Goal: Check status: Check status

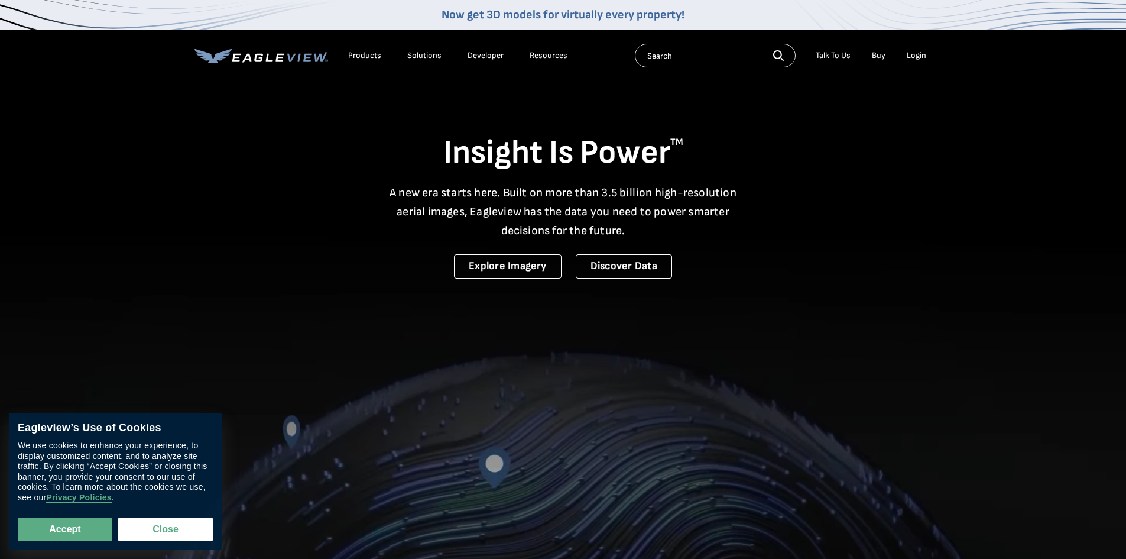
drag, startPoint x: 0, startPoint y: 0, endPoint x: 916, endPoint y: 57, distance: 917.3
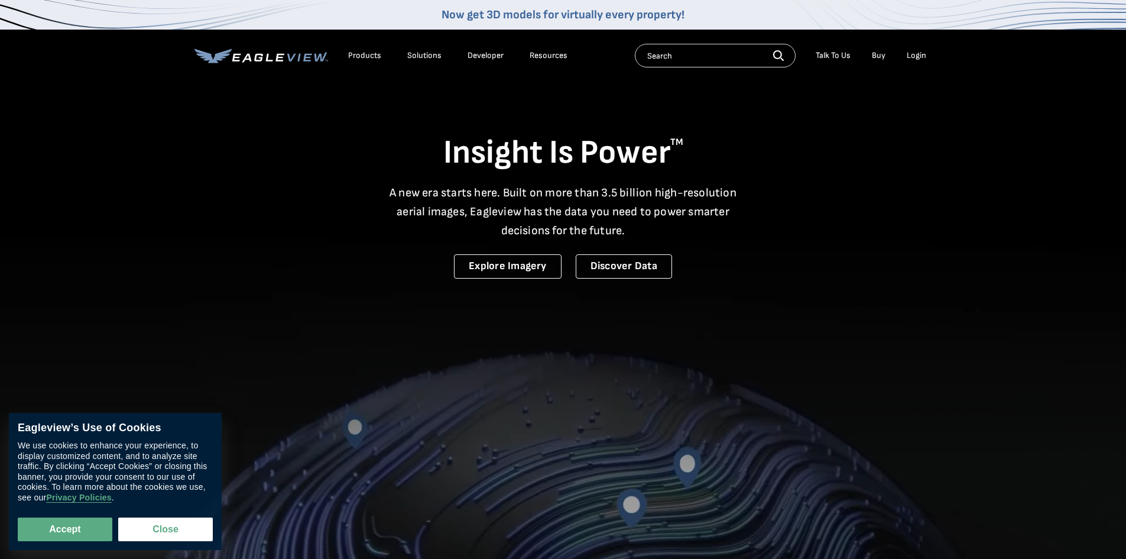
click at [916, 57] on div "Login" at bounding box center [917, 55] width 20 height 11
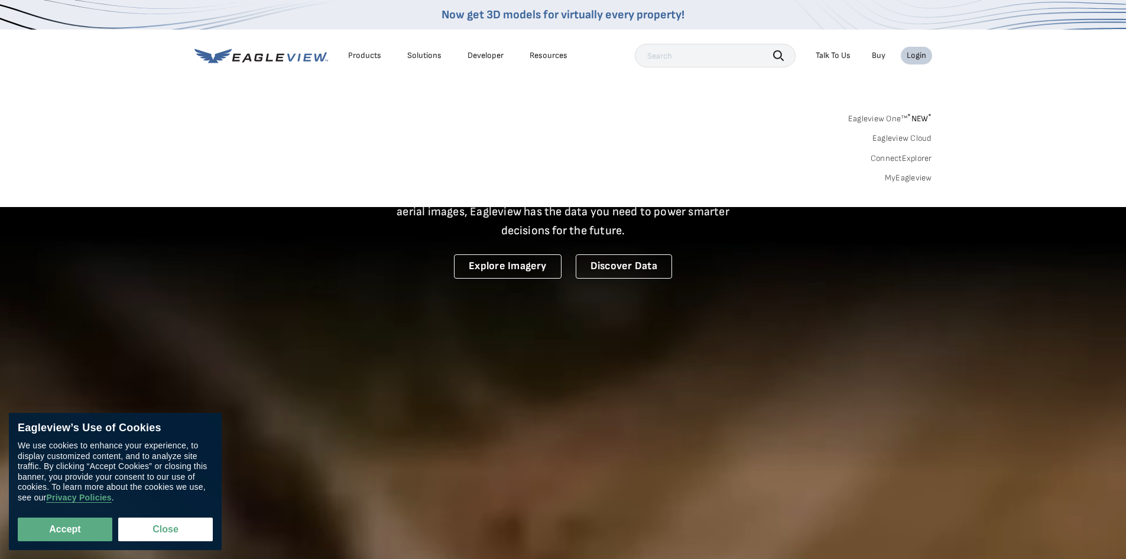
click at [911, 177] on link "MyEagleview" at bounding box center [908, 178] width 47 height 11
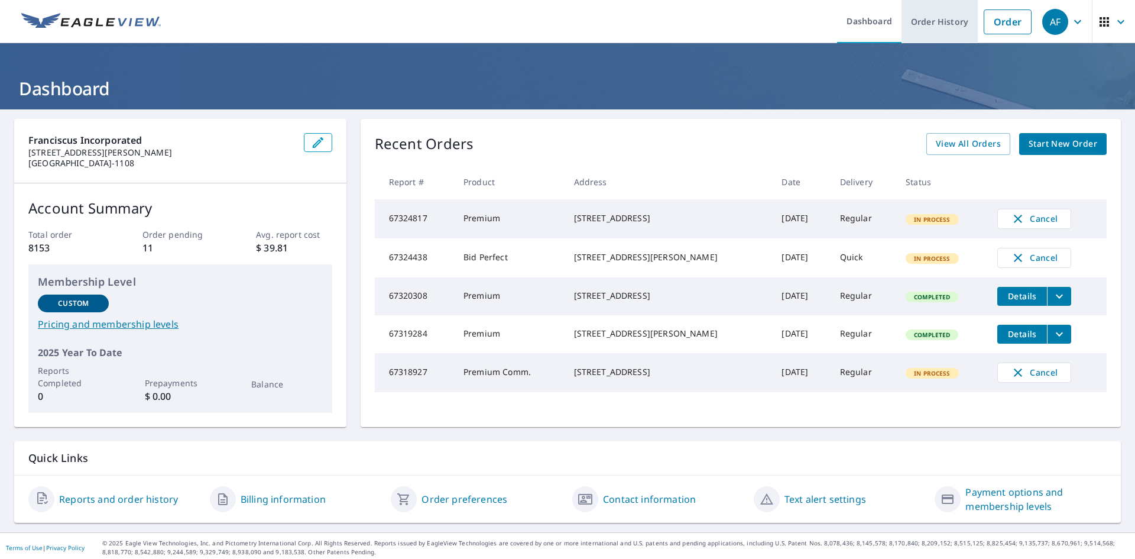
click at [934, 27] on link "Order History" at bounding box center [939, 21] width 76 height 43
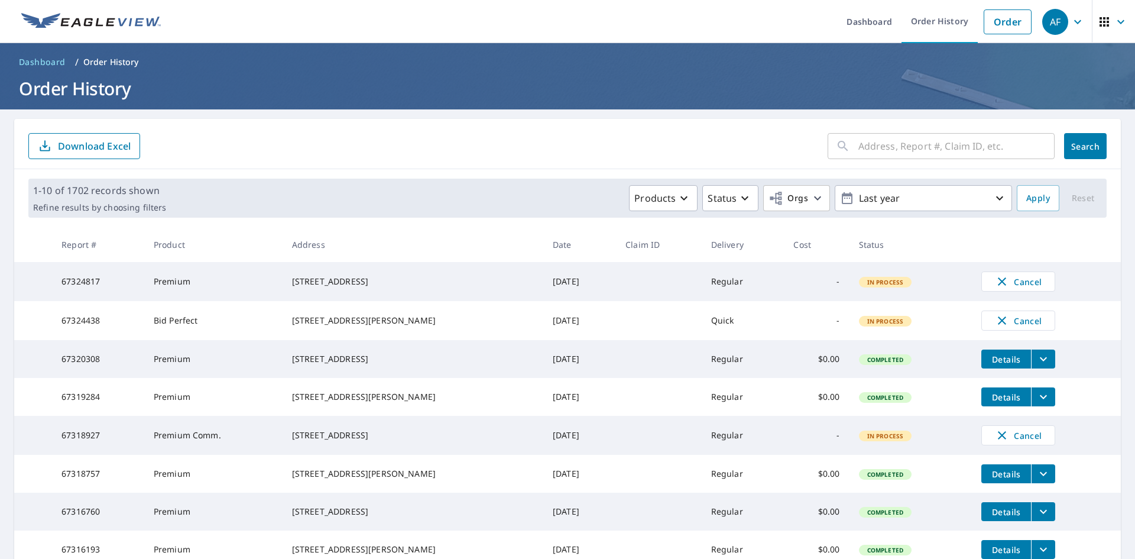
click at [916, 147] on input "text" at bounding box center [956, 145] width 196 height 33
type input "kilgour"
click button "Search" at bounding box center [1085, 146] width 43 height 26
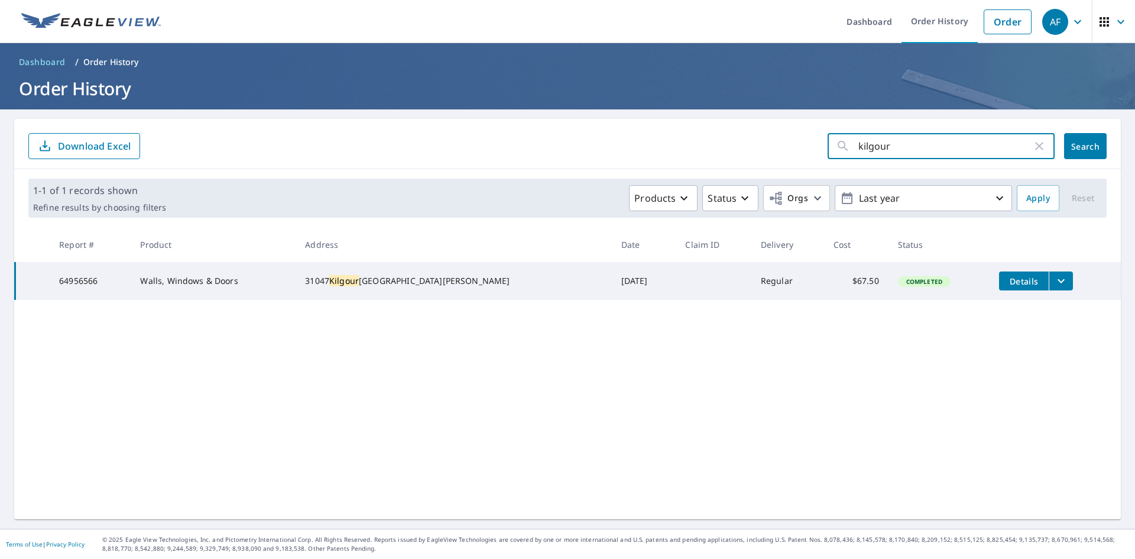
click at [899, 145] on input "kilgour" at bounding box center [945, 145] width 174 height 33
type input "k"
type input "kilgour"
click button "Search" at bounding box center [1085, 146] width 43 height 26
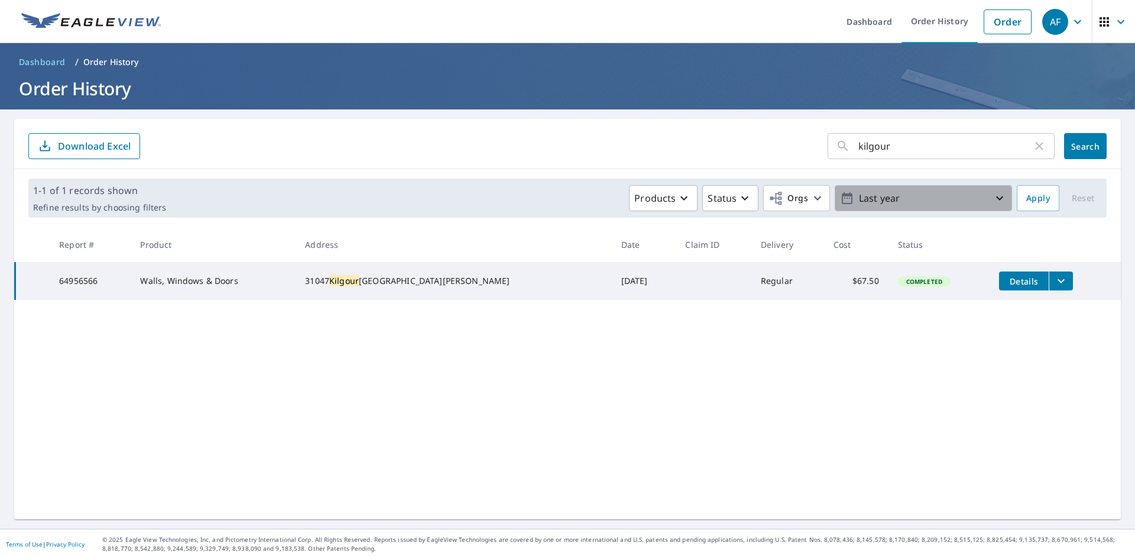
click at [994, 191] on icon "button" at bounding box center [999, 198] width 14 height 14
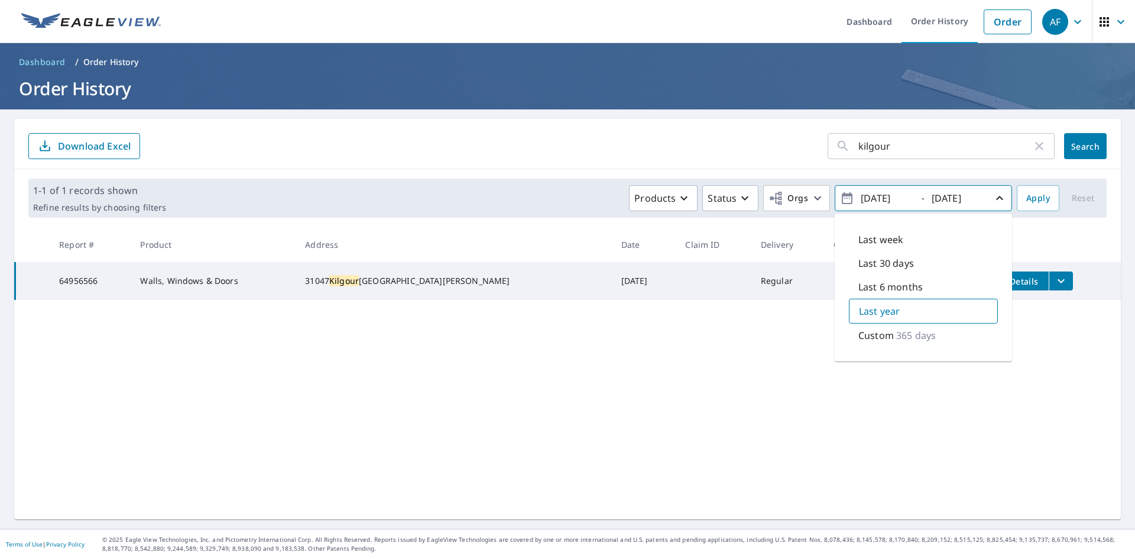
click at [896, 335] on p "365 days" at bounding box center [916, 335] width 40 height 14
click at [994, 385] on div "kilgour ​ Search Download Excel 1-1 of 1 records shown Refine results by choosi…" at bounding box center [567, 319] width 1106 height 400
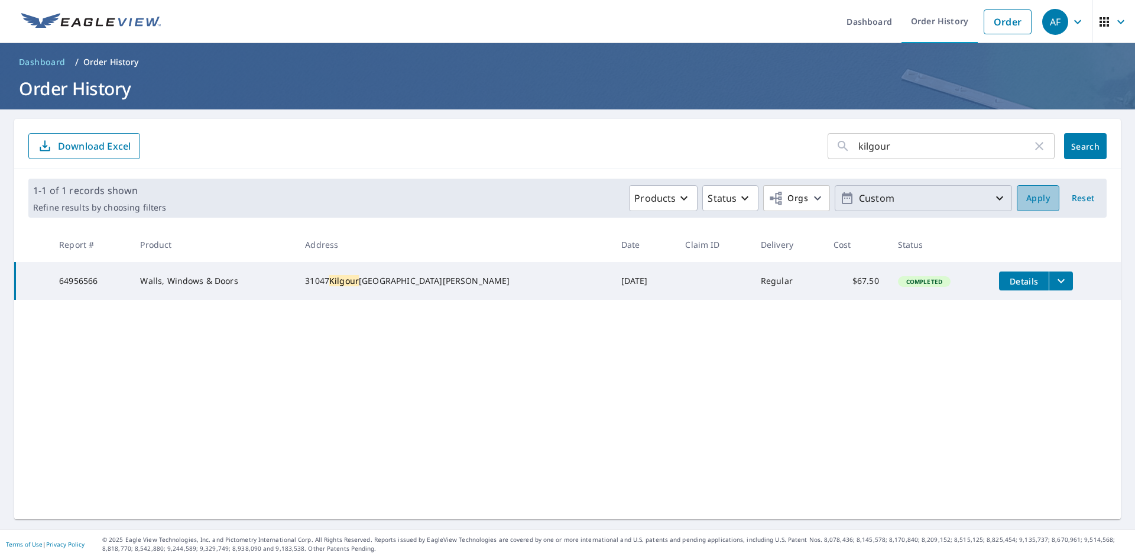
click at [1036, 200] on span "Apply" at bounding box center [1038, 198] width 24 height 15
click at [1032, 144] on icon "button" at bounding box center [1039, 146] width 14 height 14
click at [942, 205] on p "Custom" at bounding box center [923, 198] width 138 height 21
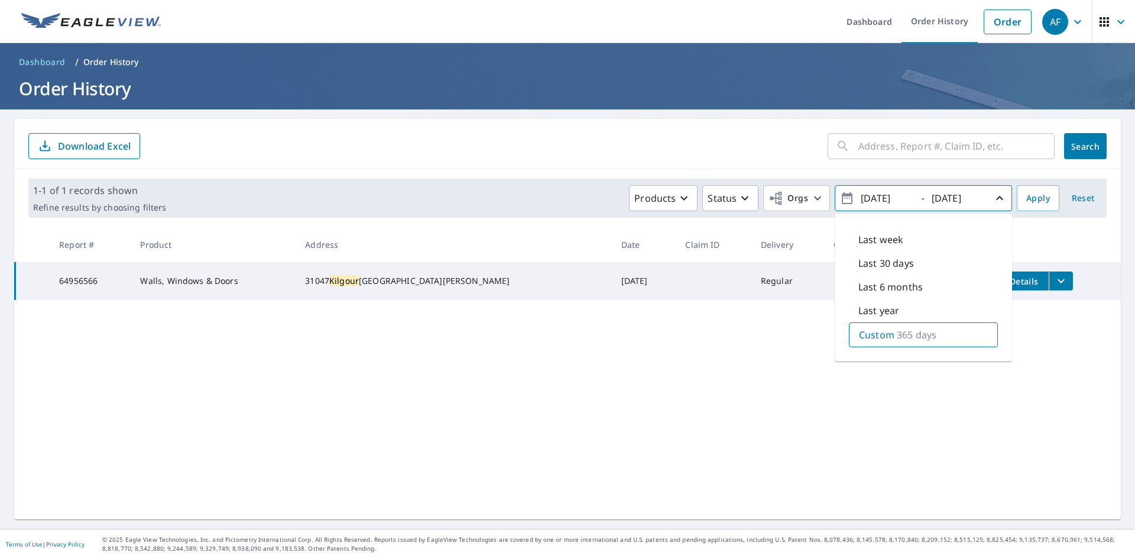
click at [882, 308] on p "Last year" at bounding box center [878, 310] width 41 height 14
click at [895, 311] on div "Last year" at bounding box center [923, 310] width 149 height 25
click at [873, 196] on input "2024/09/08" at bounding box center [886, 198] width 58 height 19
type input "2023/09/08"
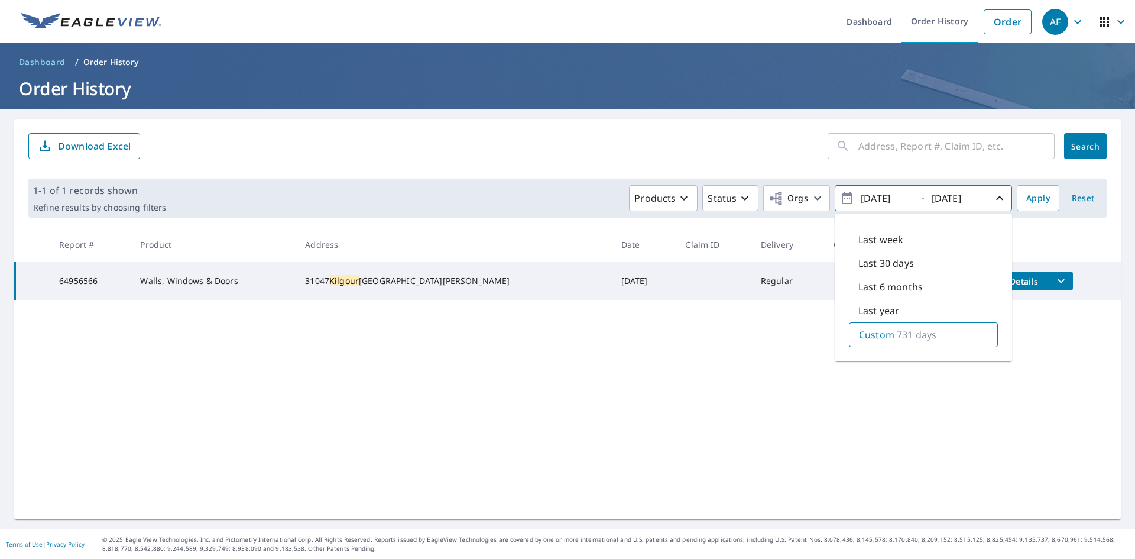
click at [1073, 144] on span "Search" at bounding box center [1085, 146] width 24 height 11
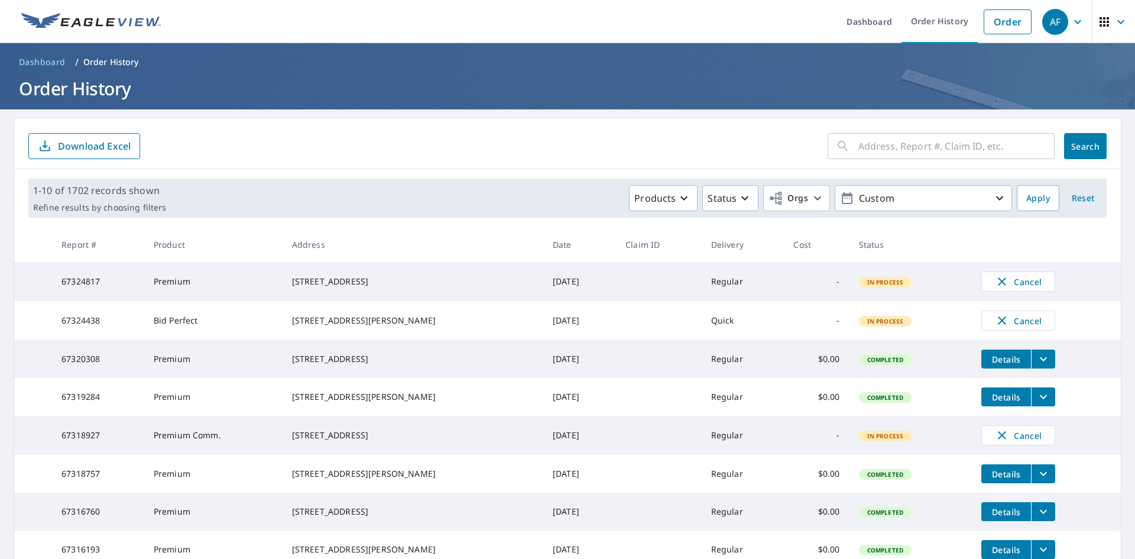
click at [905, 147] on input "text" at bounding box center [956, 145] width 196 height 33
type input "kilgour"
click at [1064, 152] on button "Search" at bounding box center [1085, 146] width 43 height 26
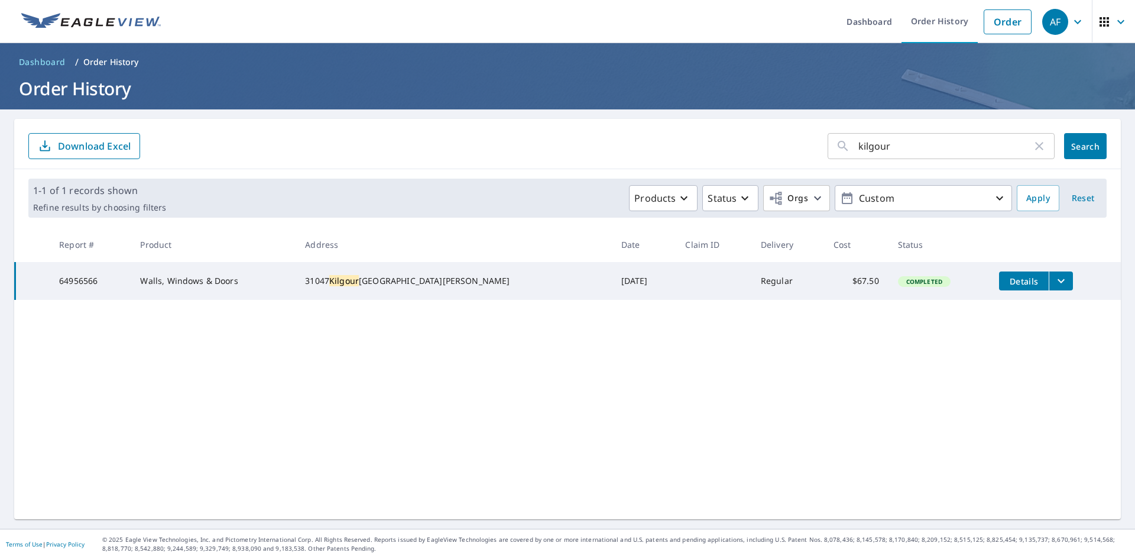
click at [509, 132] on div "kilgour ​ Search Download Excel" at bounding box center [567, 144] width 1106 height 50
click at [564, 330] on div "kilgour ​ Search Download Excel 1-1 of 1 records shown Refine results by choosi…" at bounding box center [567, 319] width 1106 height 400
click at [902, 140] on input "kilgour" at bounding box center [945, 145] width 174 height 33
click at [666, 200] on p "Products" at bounding box center [654, 198] width 41 height 14
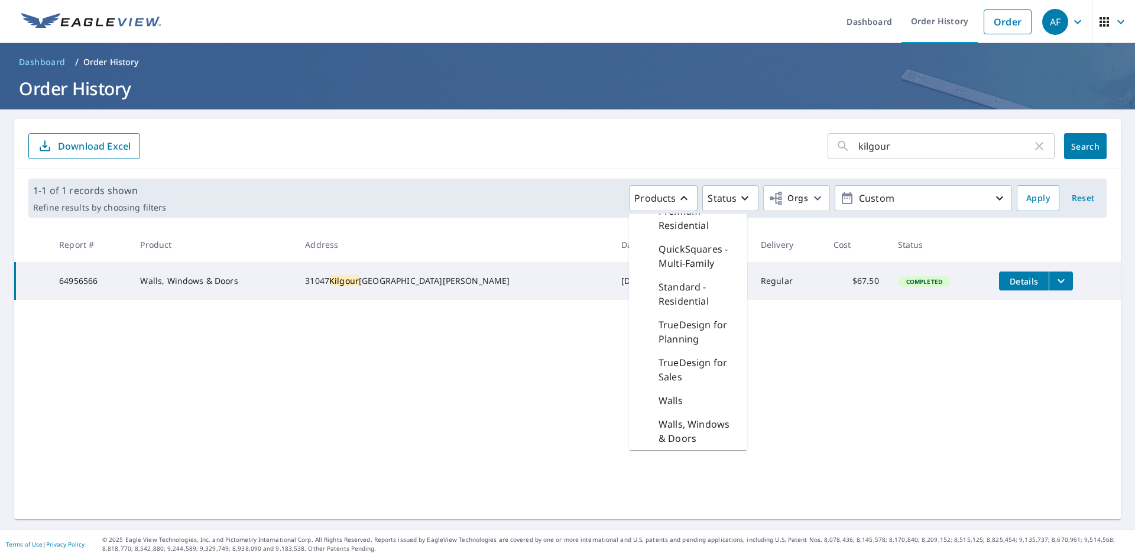
scroll to position [459, 0]
click at [666, 349] on p "Standard - Residential" at bounding box center [697, 343] width 79 height 28
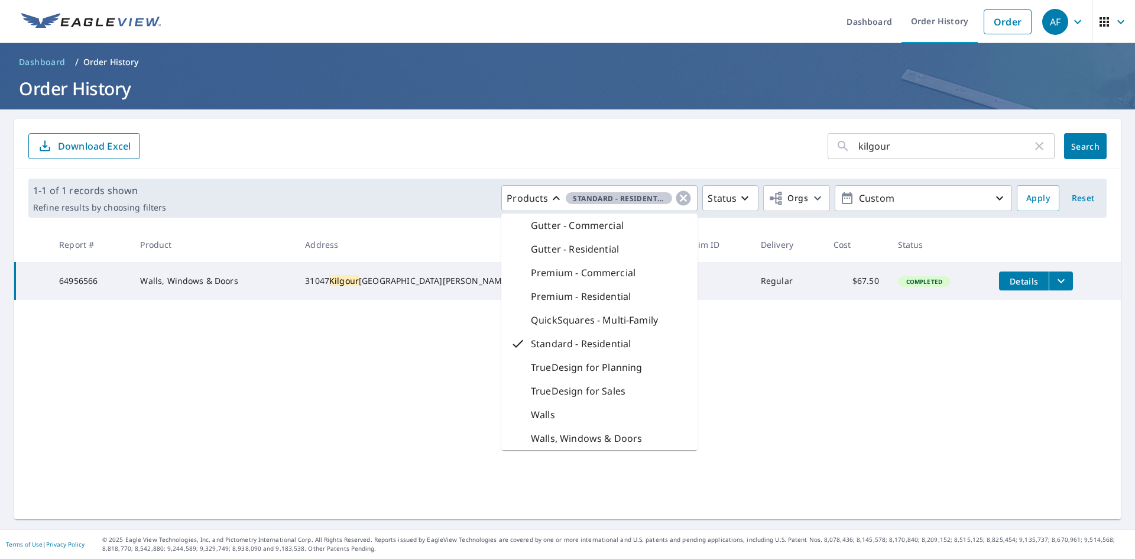
scroll to position [203, 0]
click at [573, 298] on p "Premium - Residential" at bounding box center [581, 296] width 100 height 14
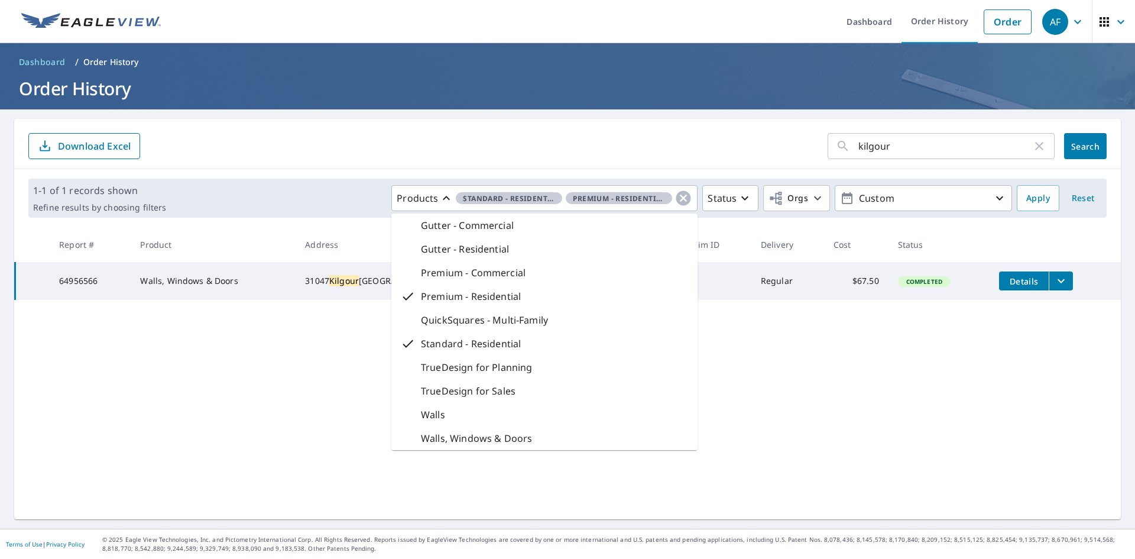
scroll to position [189, 0]
click at [1079, 135] on button "Search" at bounding box center [1085, 146] width 43 height 26
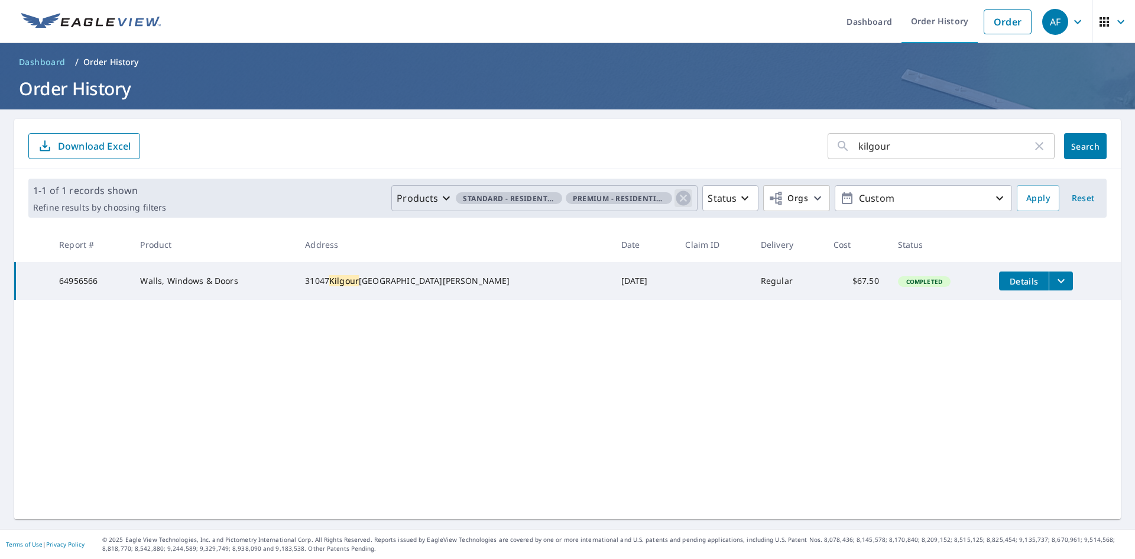
click at [675, 197] on icon "button" at bounding box center [683, 198] width 18 height 18
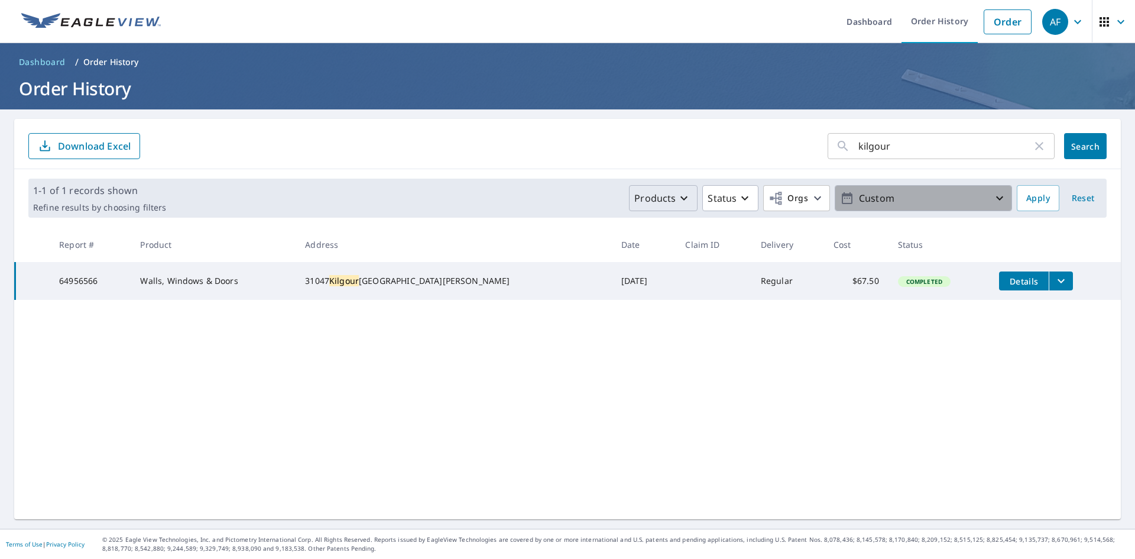
click at [955, 201] on p "Custom" at bounding box center [923, 198] width 138 height 21
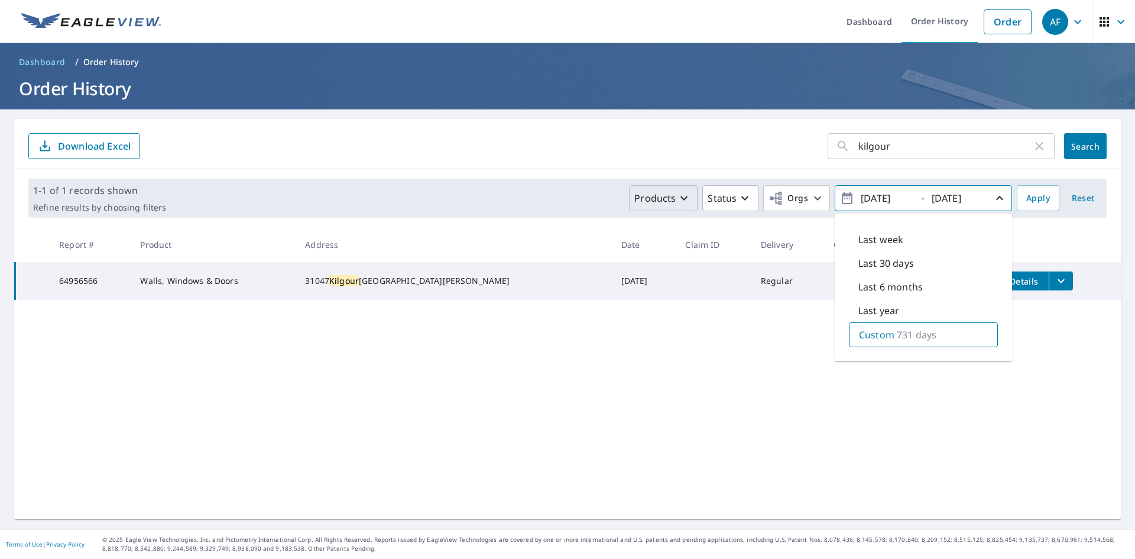
click at [787, 388] on div "kilgour ​ Search Download Excel 1-1 of 1 records shown Refine results by choosi…" at bounding box center [567, 319] width 1106 height 400
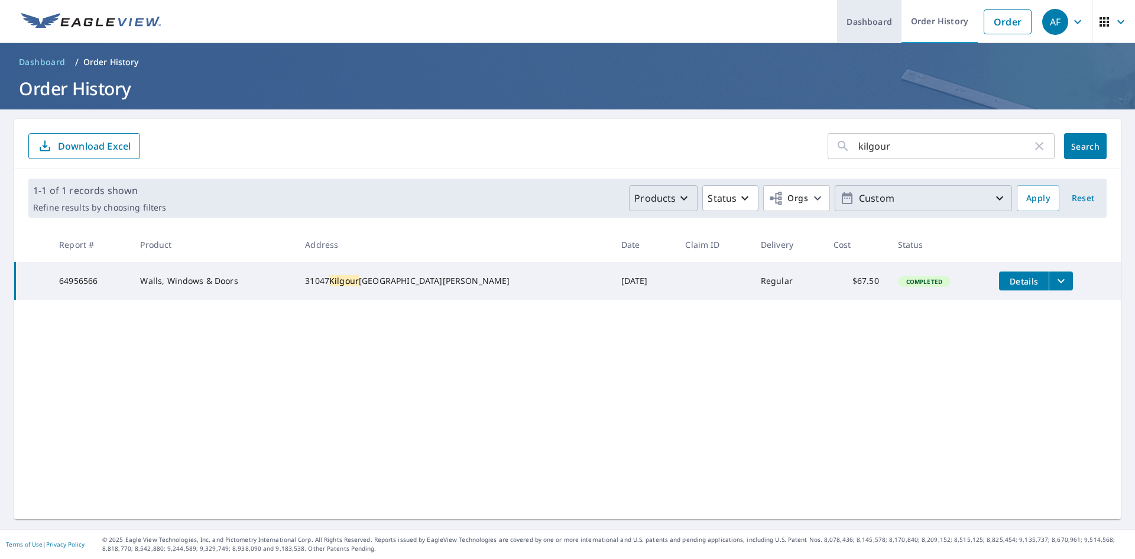
click at [871, 24] on link "Dashboard" at bounding box center [869, 21] width 64 height 43
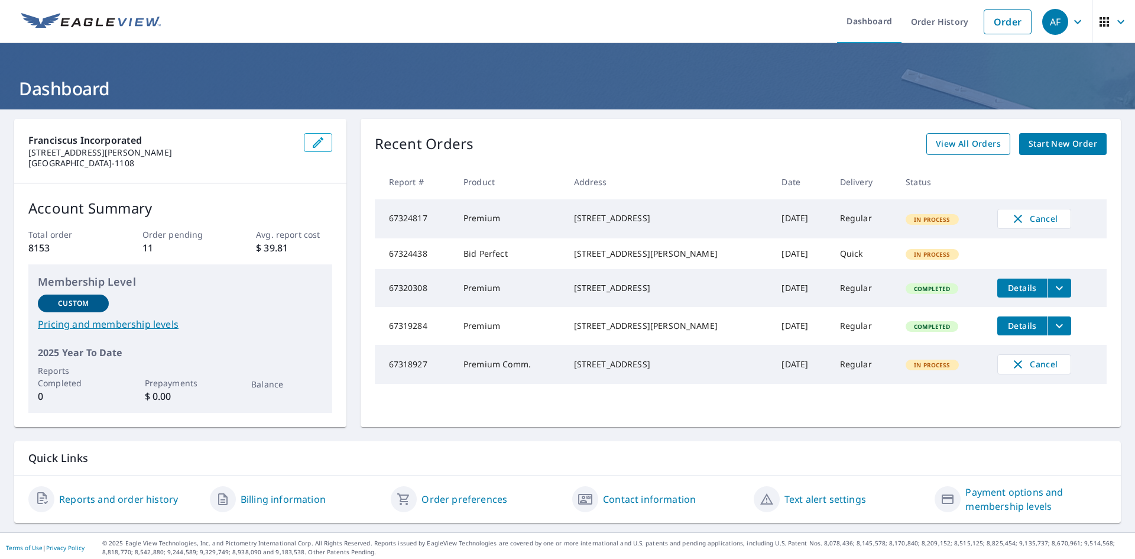
click at [981, 145] on span "View All Orders" at bounding box center [968, 144] width 65 height 15
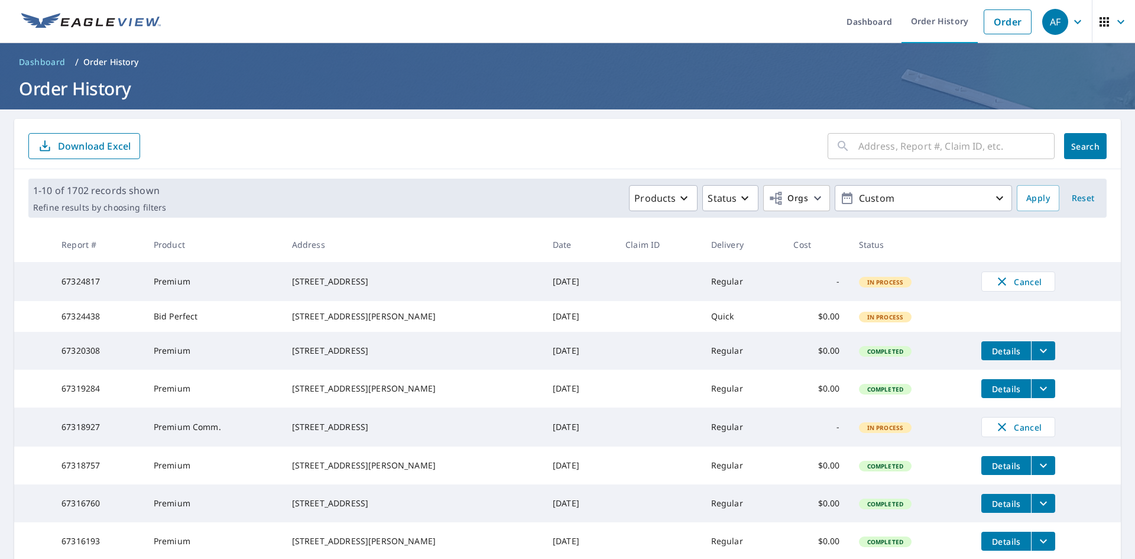
click at [885, 148] on input "text" at bounding box center [956, 145] width 196 height 33
type input "kilgour"
click button "Search" at bounding box center [1085, 146] width 43 height 26
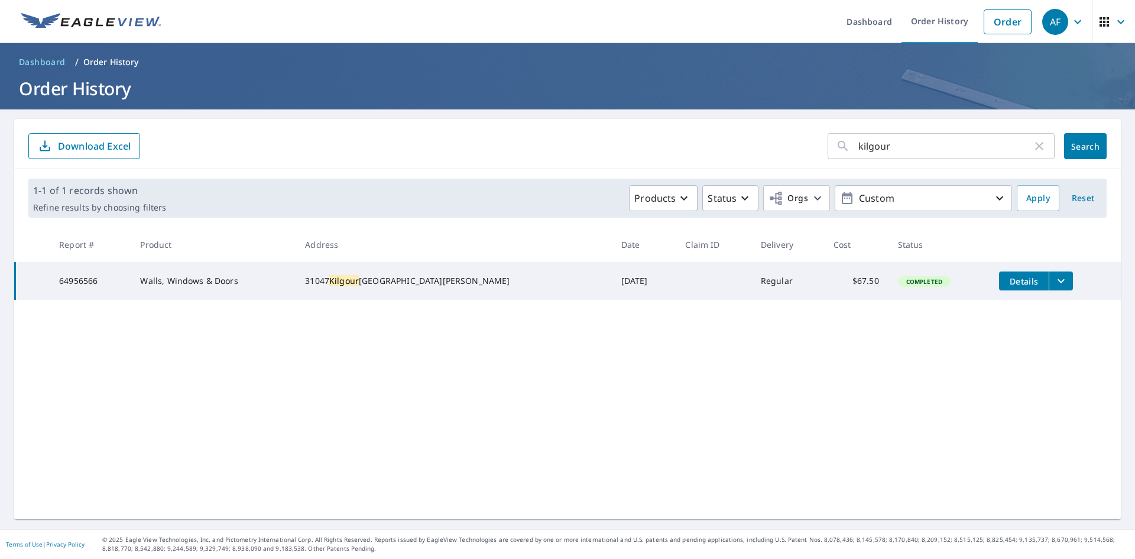
click at [1054, 282] on icon "filesDropdownBtn-64956566" at bounding box center [1061, 281] width 14 height 14
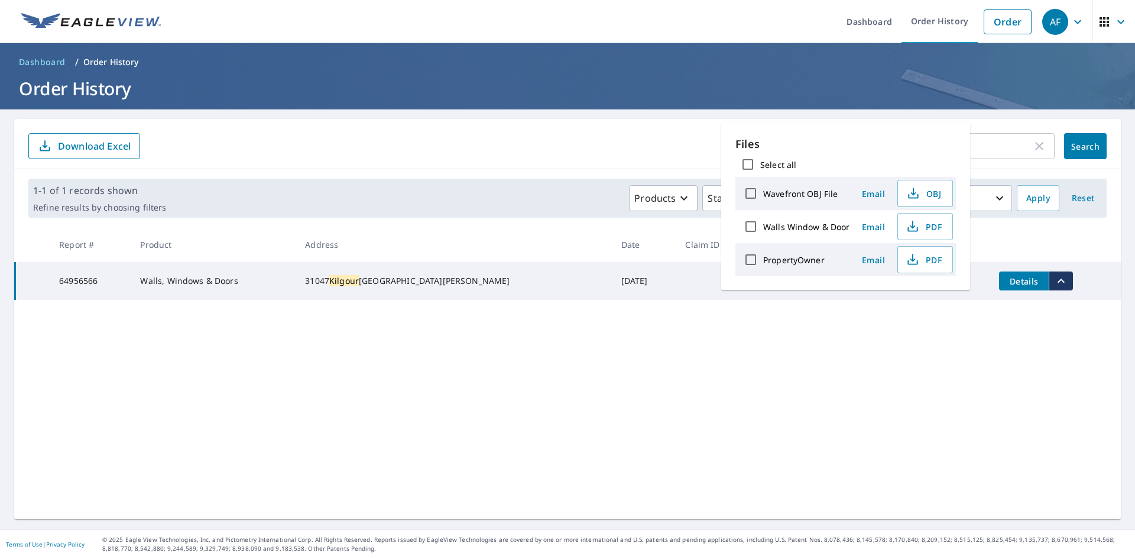
click at [820, 369] on div "kilgour ​ Search Download Excel 1-1 of 1 records shown Refine results by choosi…" at bounding box center [567, 319] width 1106 height 400
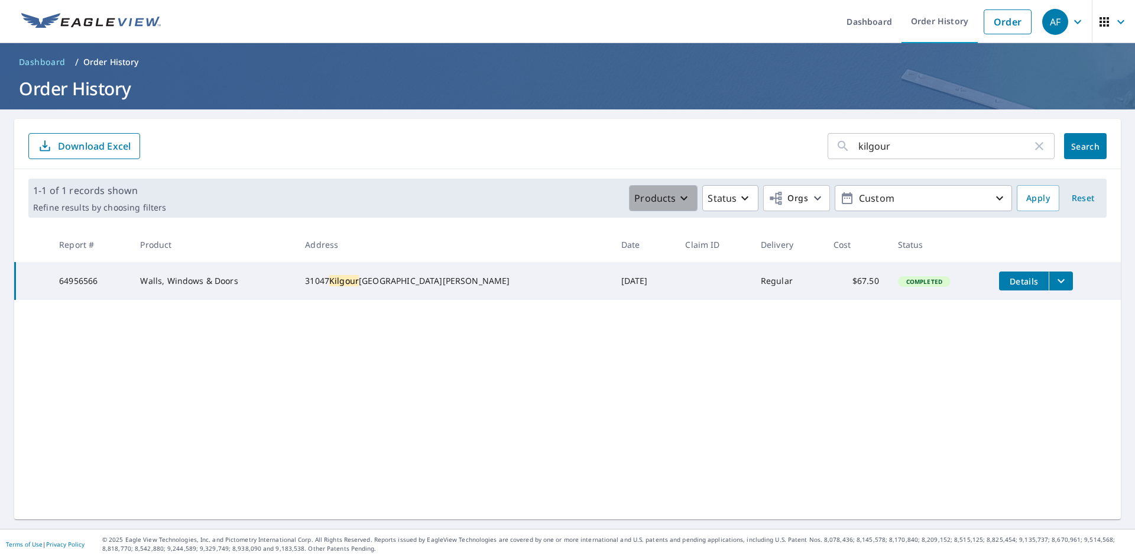
click at [681, 197] on icon "button" at bounding box center [684, 198] width 14 height 14
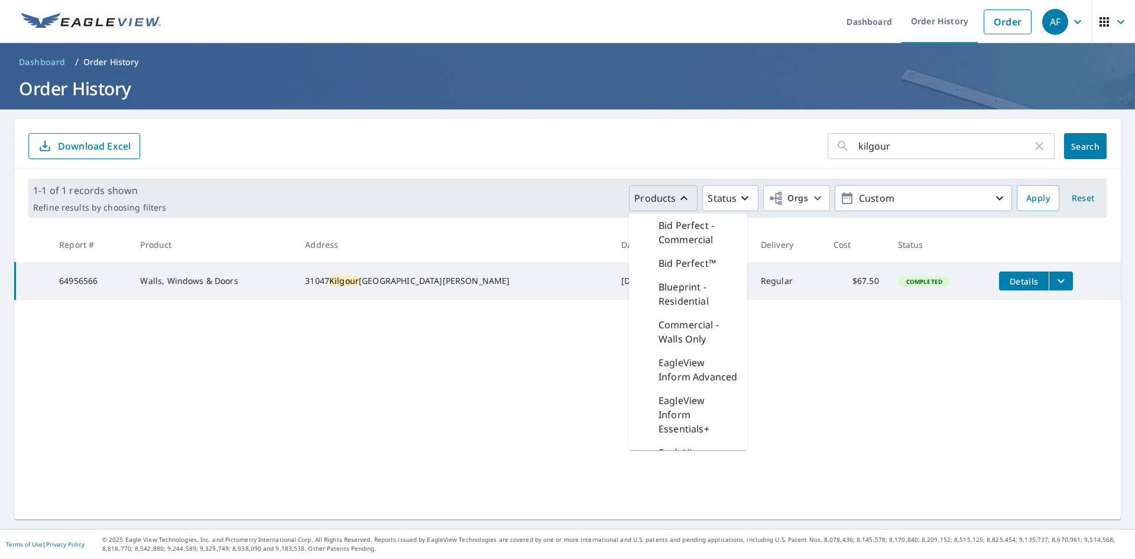
click at [681, 197] on icon "button" at bounding box center [684, 198] width 14 height 14
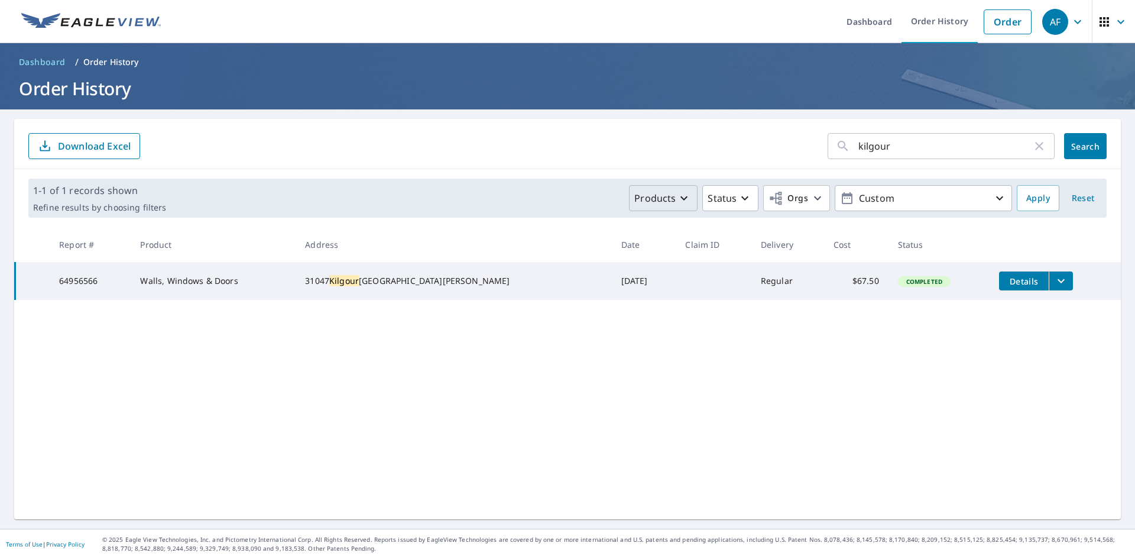
click at [613, 332] on div "kilgour ​ Search Download Excel 1-1 of 1 records shown Refine results by choosi…" at bounding box center [567, 319] width 1106 height 400
drag, startPoint x: 937, startPoint y: 151, endPoint x: 785, endPoint y: 149, distance: 151.3
click at [788, 149] on form "kilgour ​ Search Download Excel" at bounding box center [567, 146] width 1078 height 26
click at [978, 151] on input "kilgour" at bounding box center [945, 145] width 174 height 33
type input "k"
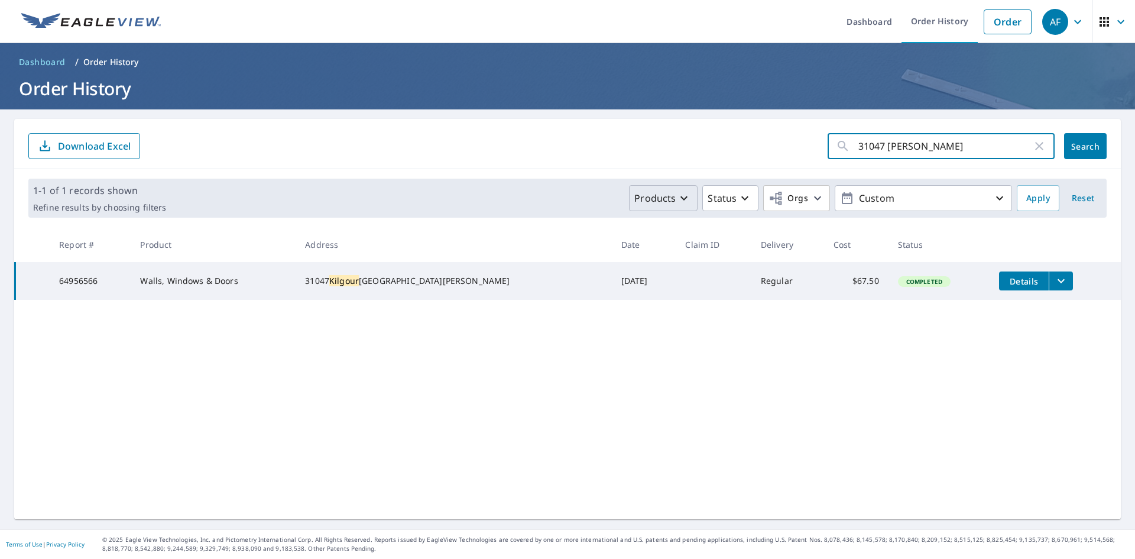
type input "31047 Kilg"
click button "Search" at bounding box center [1085, 146] width 43 height 26
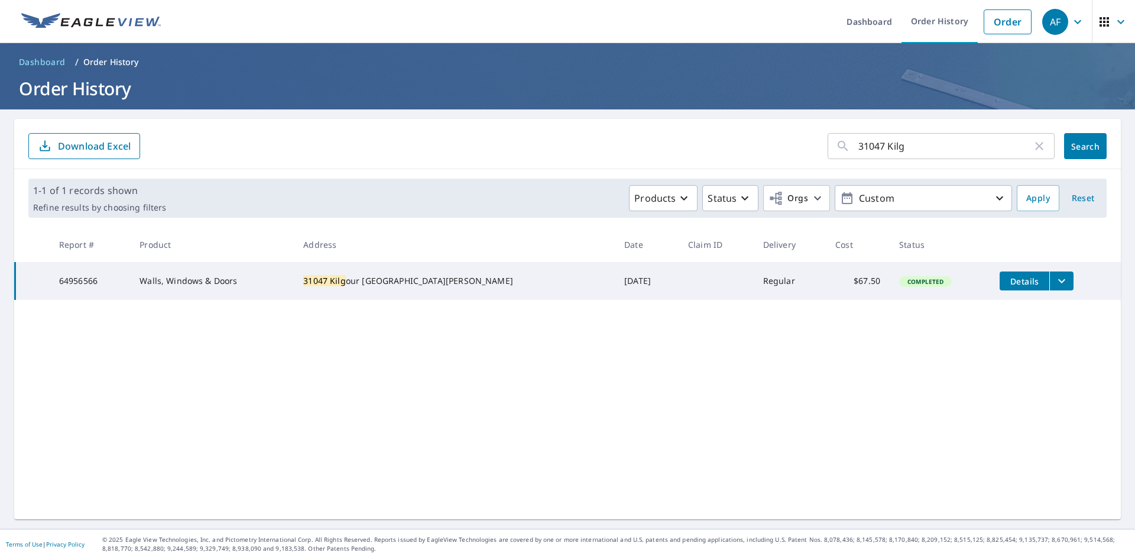
click at [413, 397] on div "31047 Kilg ​ Search Download Excel 1-1 of 1 records shown Refine results by cho…" at bounding box center [567, 319] width 1106 height 400
click at [1007, 281] on span "Details" at bounding box center [1024, 280] width 35 height 11
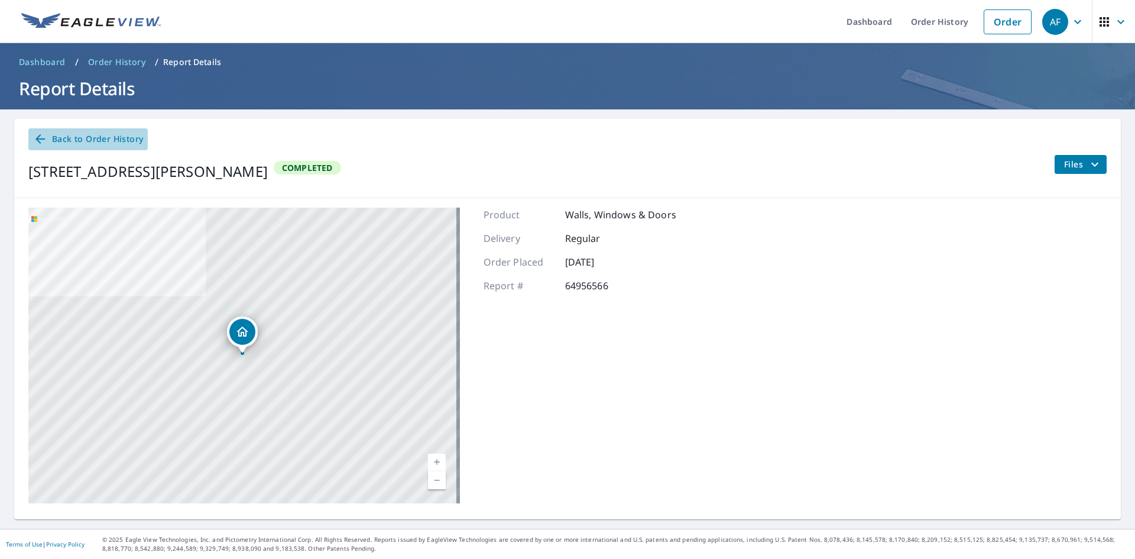
click at [43, 137] on icon at bounding box center [40, 139] width 14 height 14
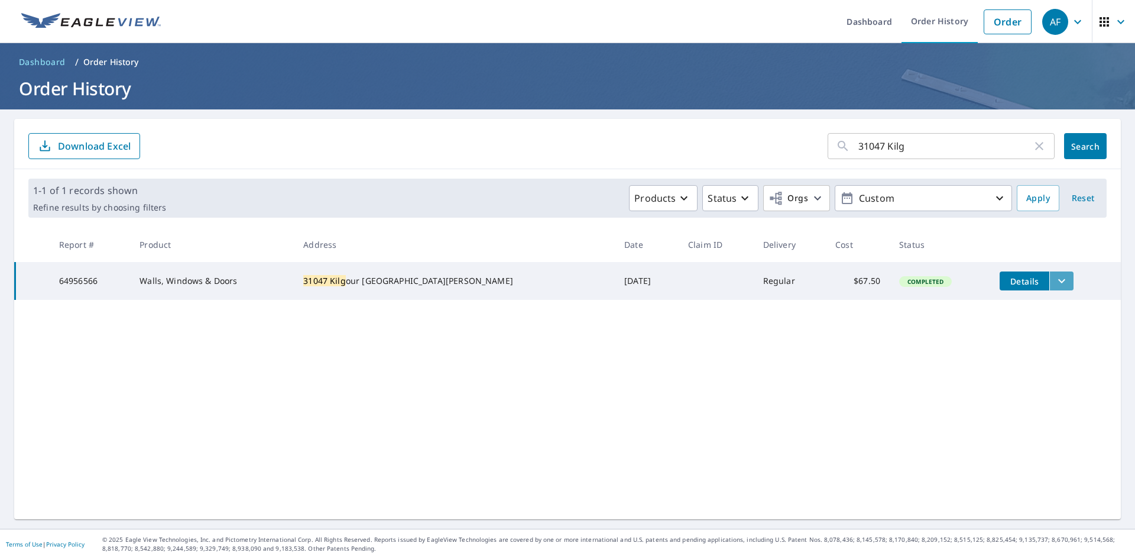
click at [1054, 281] on icon "filesDropdownBtn-64956566" at bounding box center [1061, 281] width 14 height 14
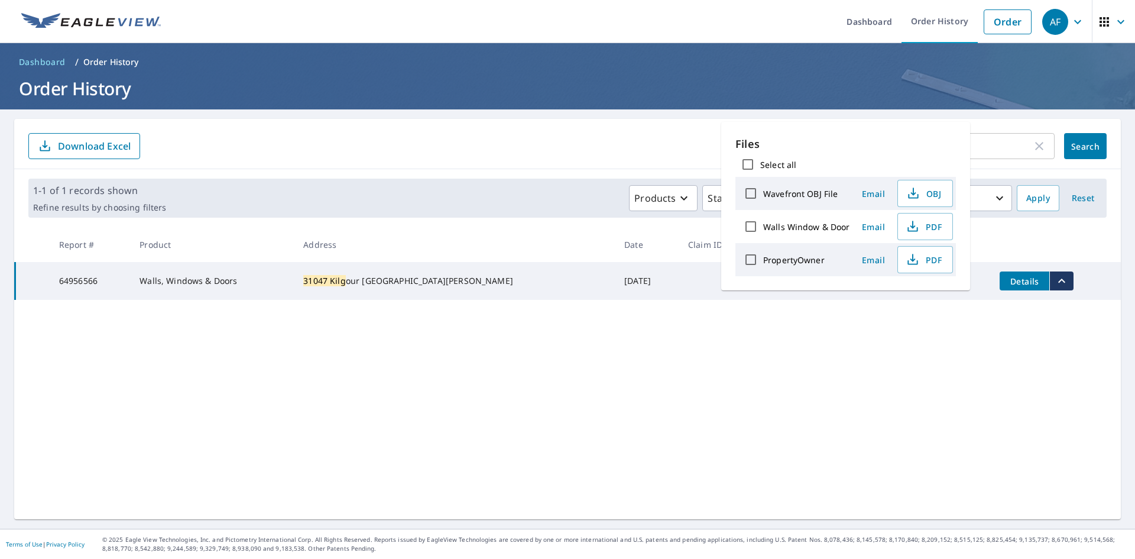
click at [984, 354] on div "31047 Kilg ​ Search Download Excel 1-1 of 1 records shown Refine results by cho…" at bounding box center [567, 319] width 1106 height 400
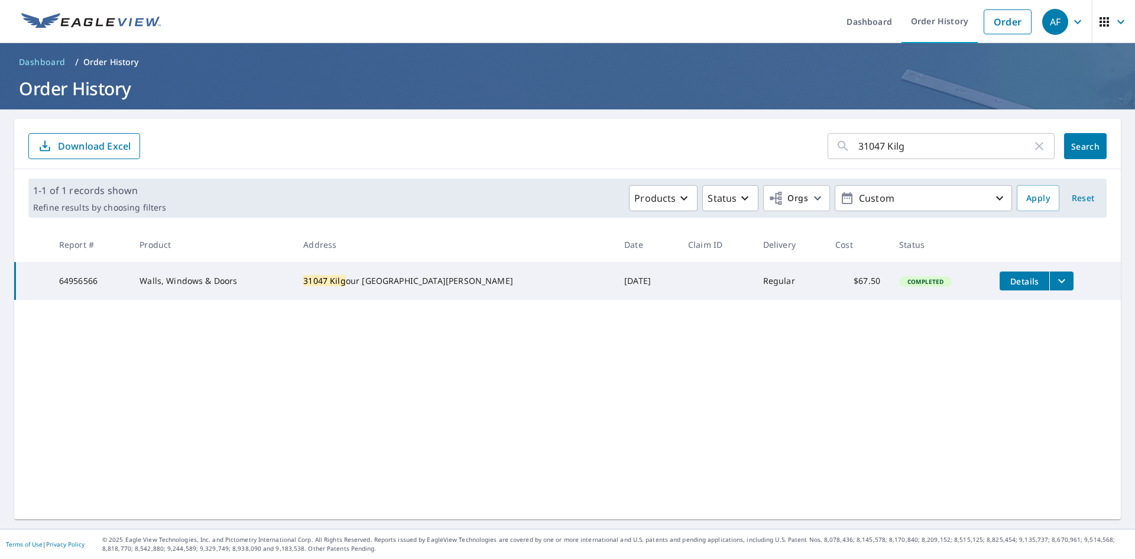
click at [1071, 22] on icon "button" at bounding box center [1077, 22] width 14 height 14
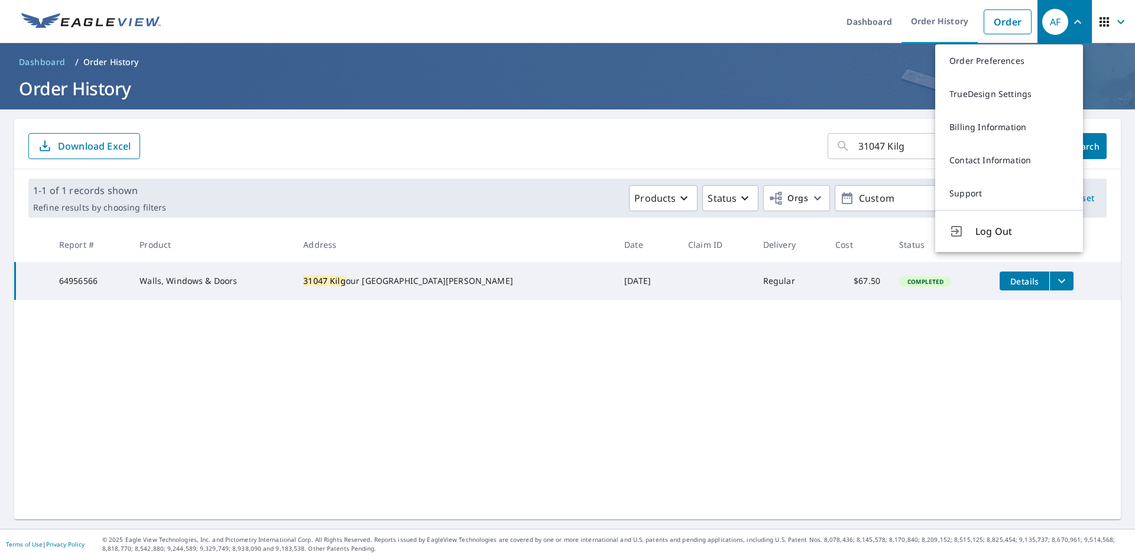
click at [757, 14] on ul "Dashboard Order History Order" at bounding box center [602, 21] width 869 height 43
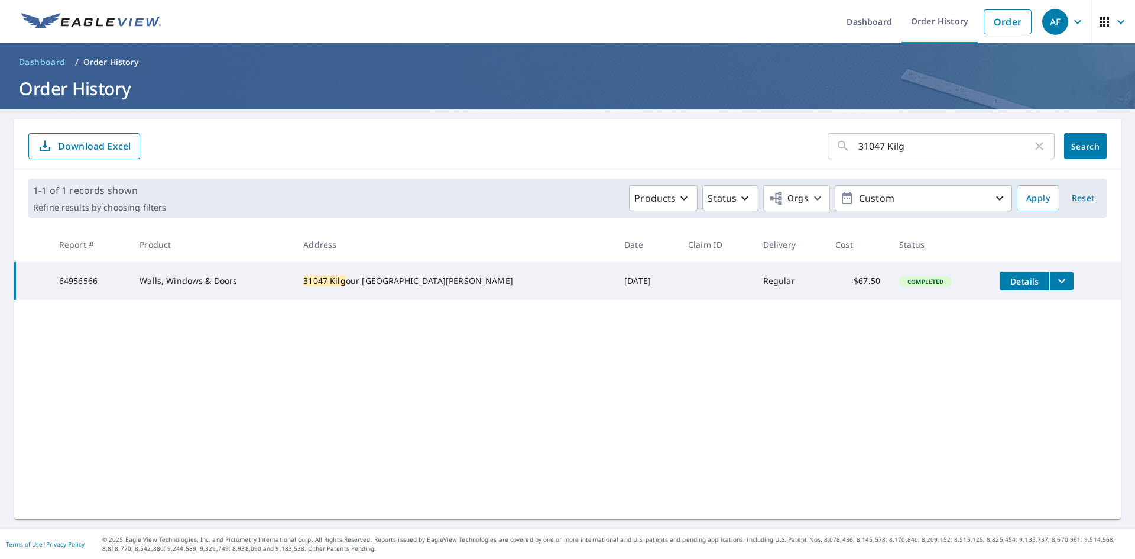
click at [1047, 22] on div "AF" at bounding box center [1055, 22] width 26 height 26
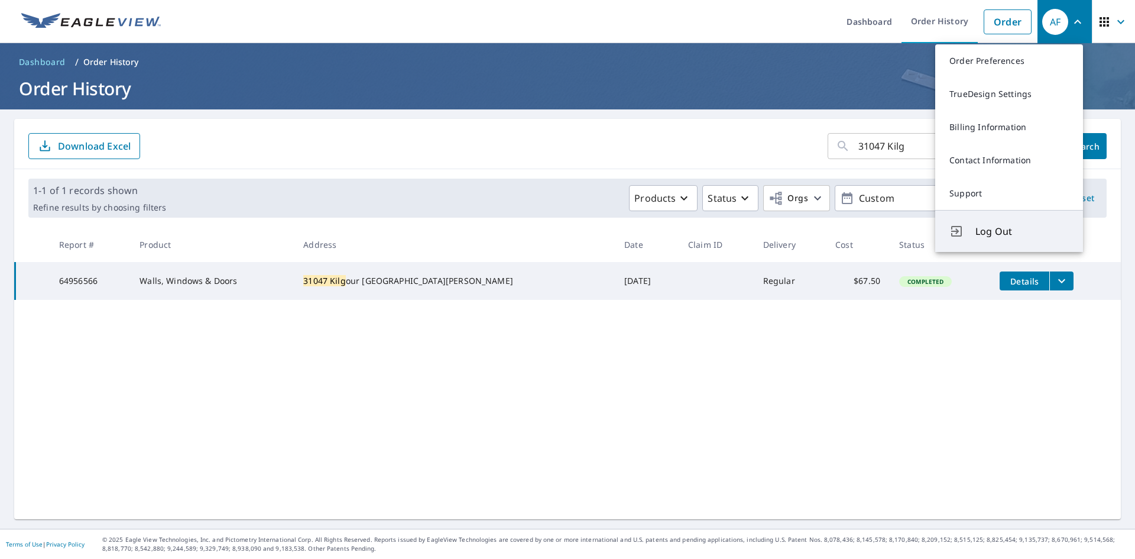
click at [1010, 229] on span "Log Out" at bounding box center [1021, 231] width 93 height 14
